Goal: Task Accomplishment & Management: Manage account settings

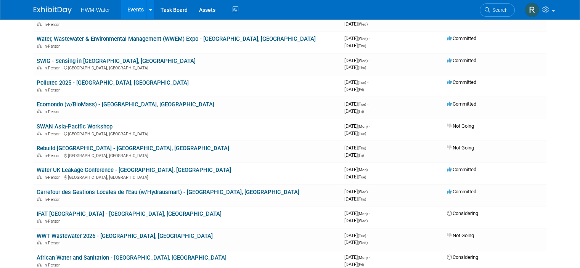
scroll to position [76, 0]
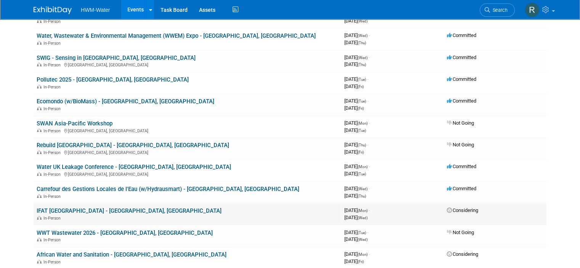
click at [89, 209] on link "IFAT [GEOGRAPHIC_DATA] - [GEOGRAPHIC_DATA], [GEOGRAPHIC_DATA]" at bounding box center [129, 211] width 185 height 7
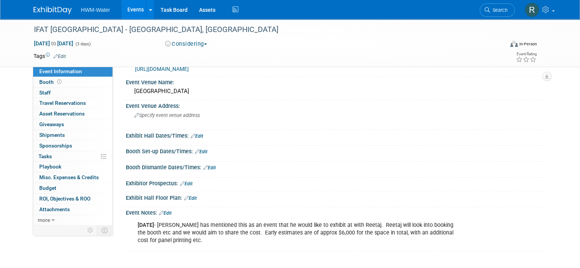
scroll to position [38, 0]
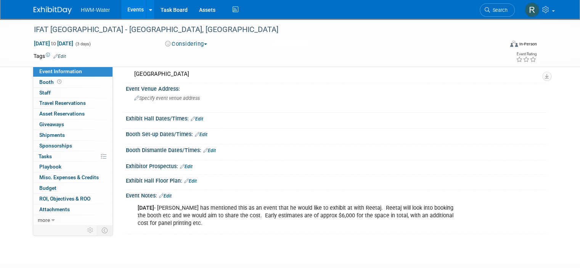
click at [166, 197] on link "Edit" at bounding box center [165, 195] width 13 height 5
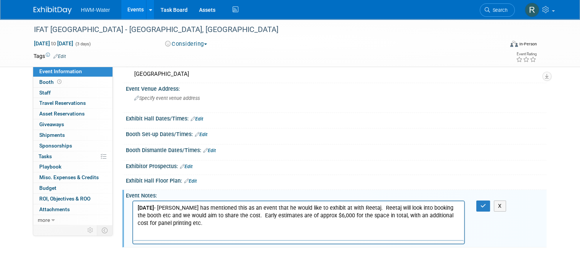
scroll to position [0, 0]
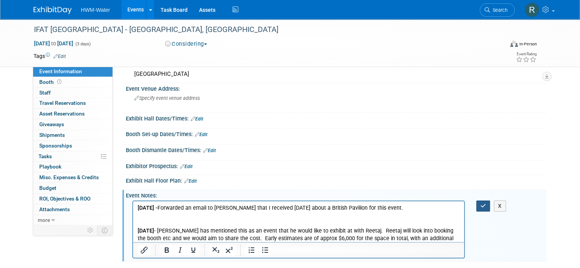
click at [485, 206] on button "button" at bounding box center [484, 206] width 14 height 11
